Goal: Check status: Check status

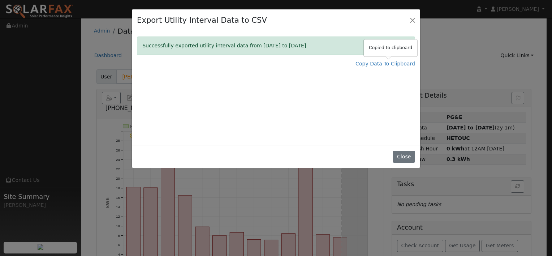
select select "7"
click at [406, 153] on button "Close" at bounding box center [404, 157] width 22 height 12
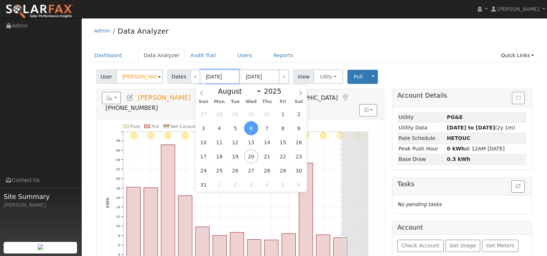
click at [227, 74] on input "[DATE]" at bounding box center [220, 76] width 40 height 14
click at [283, 95] on span at bounding box center [285, 93] width 5 height 4
type input "2024"
click at [221, 156] on span "19" at bounding box center [219, 156] width 14 height 14
type input "[DATE]"
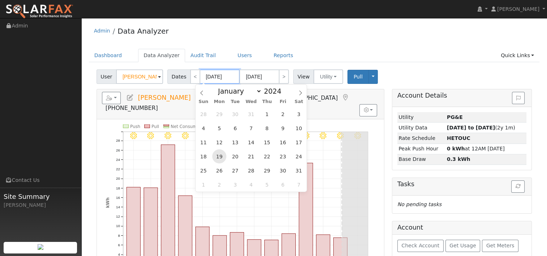
type input "[DATE]"
type input "2024"
select select "8"
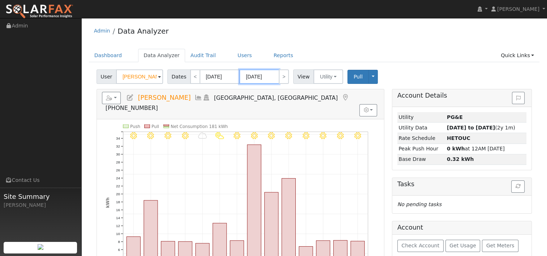
click at [259, 77] on input "[DATE]" at bounding box center [259, 76] width 40 height 14
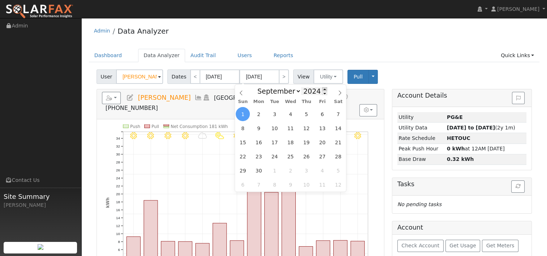
click at [322, 89] on span at bounding box center [324, 89] width 5 height 4
type input "2025"
click at [240, 92] on icon at bounding box center [240, 92] width 5 height 5
select select "7"
click at [255, 153] on span "18" at bounding box center [258, 156] width 14 height 14
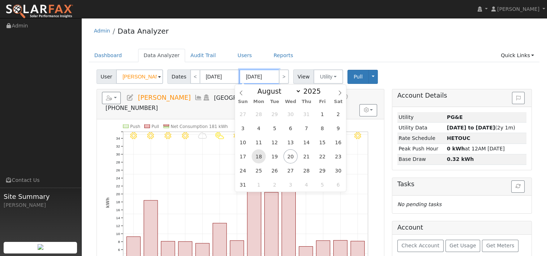
type input "[DATE]"
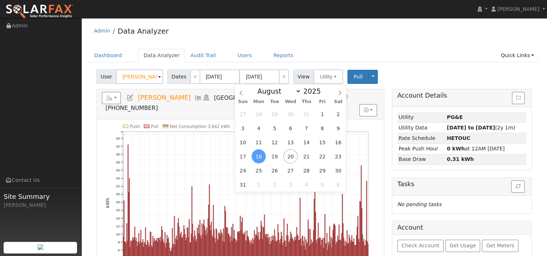
click at [408, 42] on div "Admin Data Analyzer" at bounding box center [314, 33] width 451 height 22
